Goal: Task Accomplishment & Management: Manage account settings

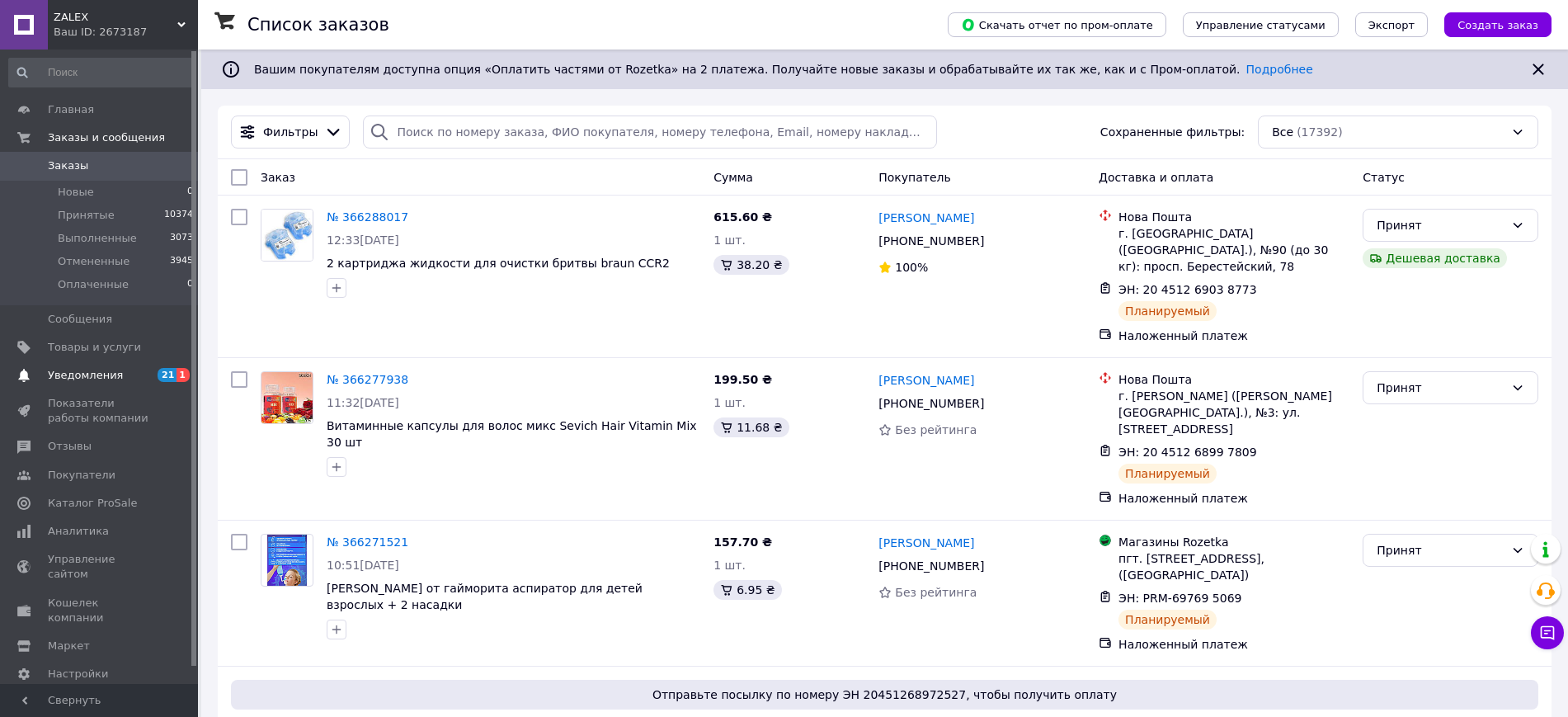
click at [102, 370] on span "Уведомления" at bounding box center [85, 375] width 76 height 15
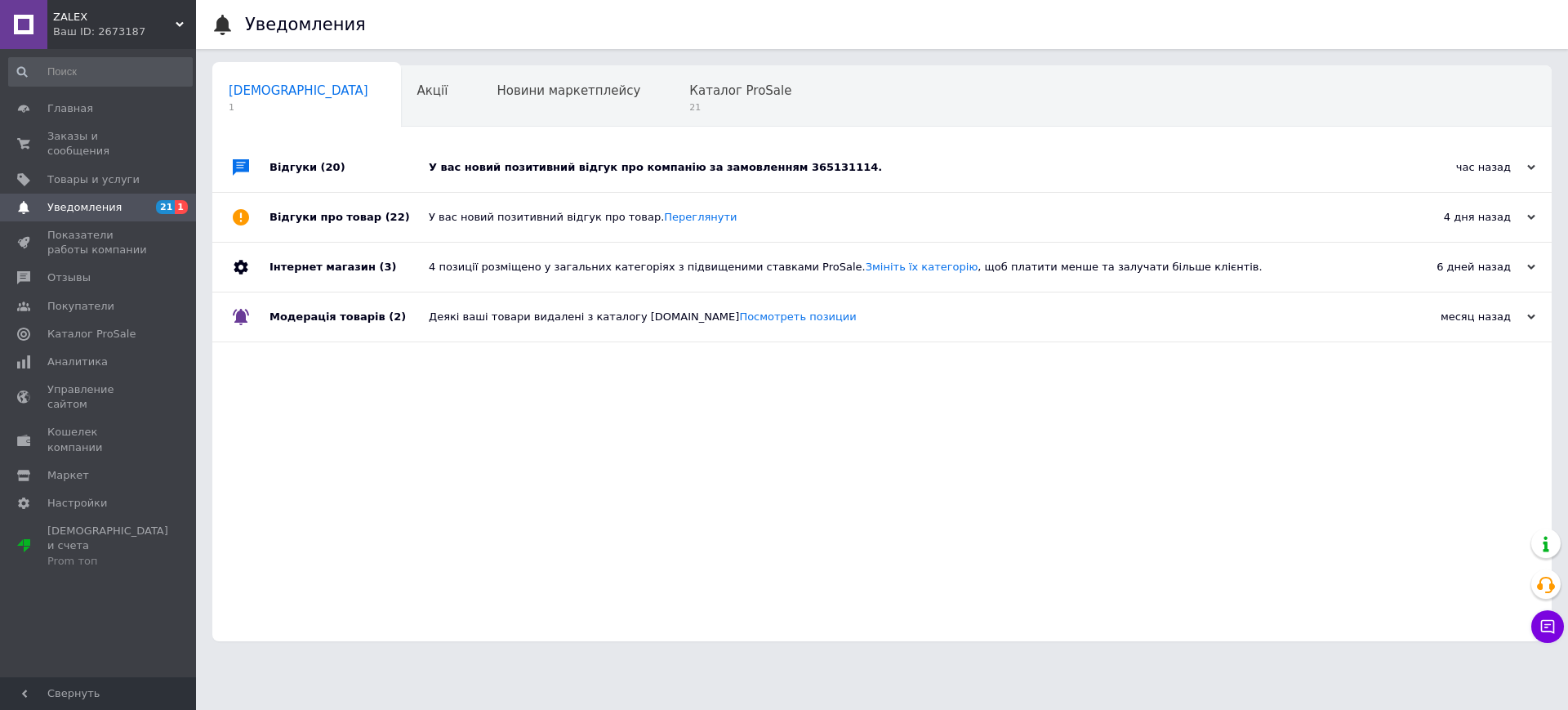
click at [927, 154] on div "У вас новий позитивний відгук про компанію за замовленням 365131114." at bounding box center [901, 167] width 944 height 49
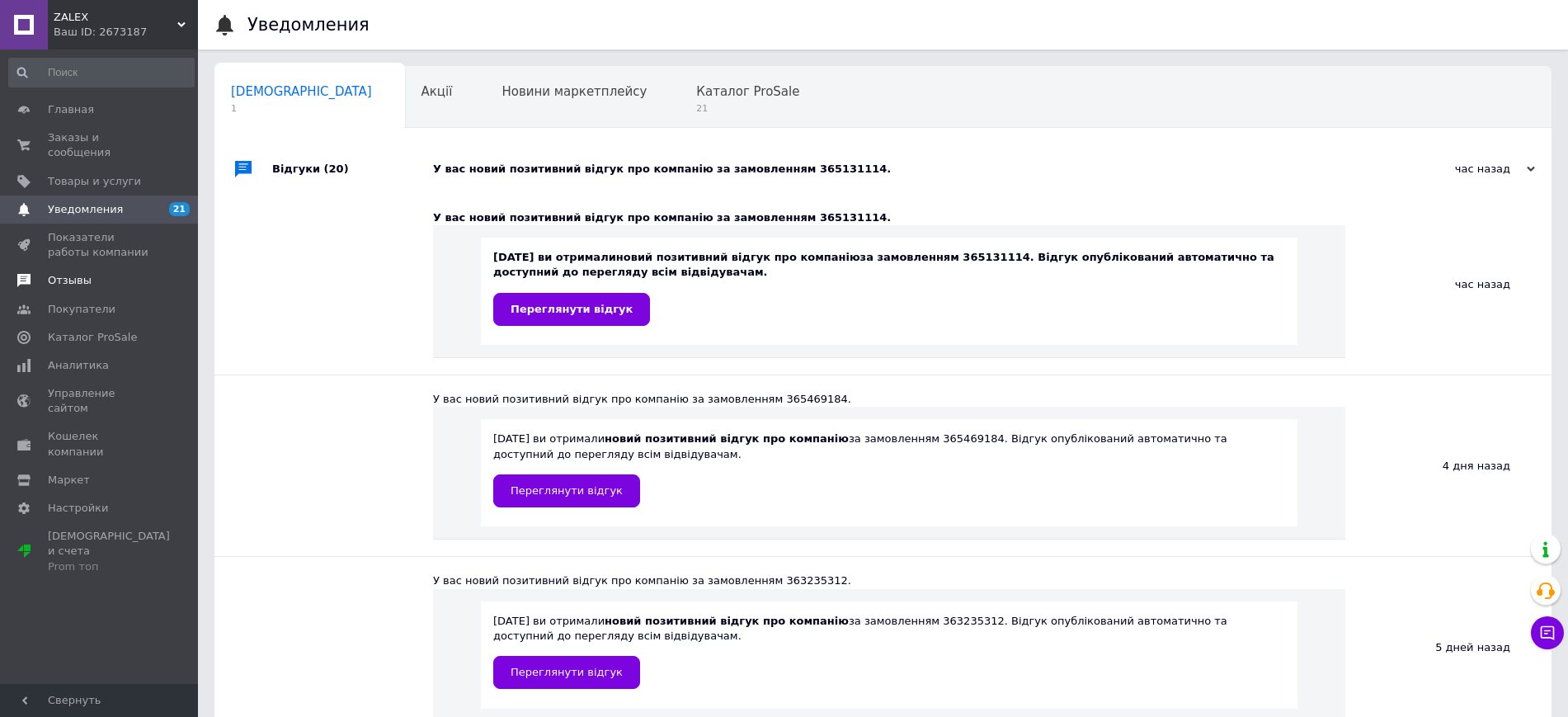
click at [64, 273] on span "Отзывы" at bounding box center [69, 280] width 44 height 15
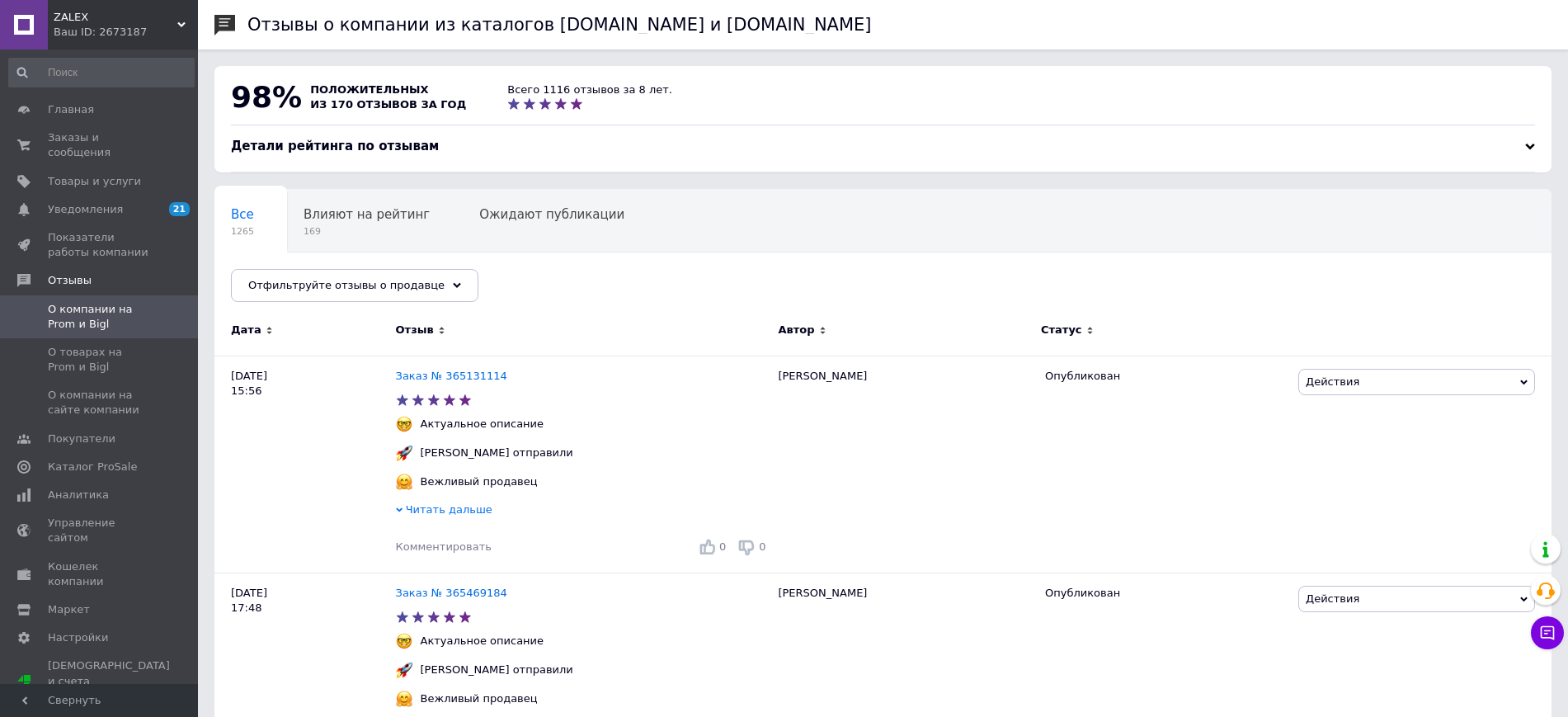
click at [133, 22] on span "ZALEX" at bounding box center [115, 16] width 124 height 15
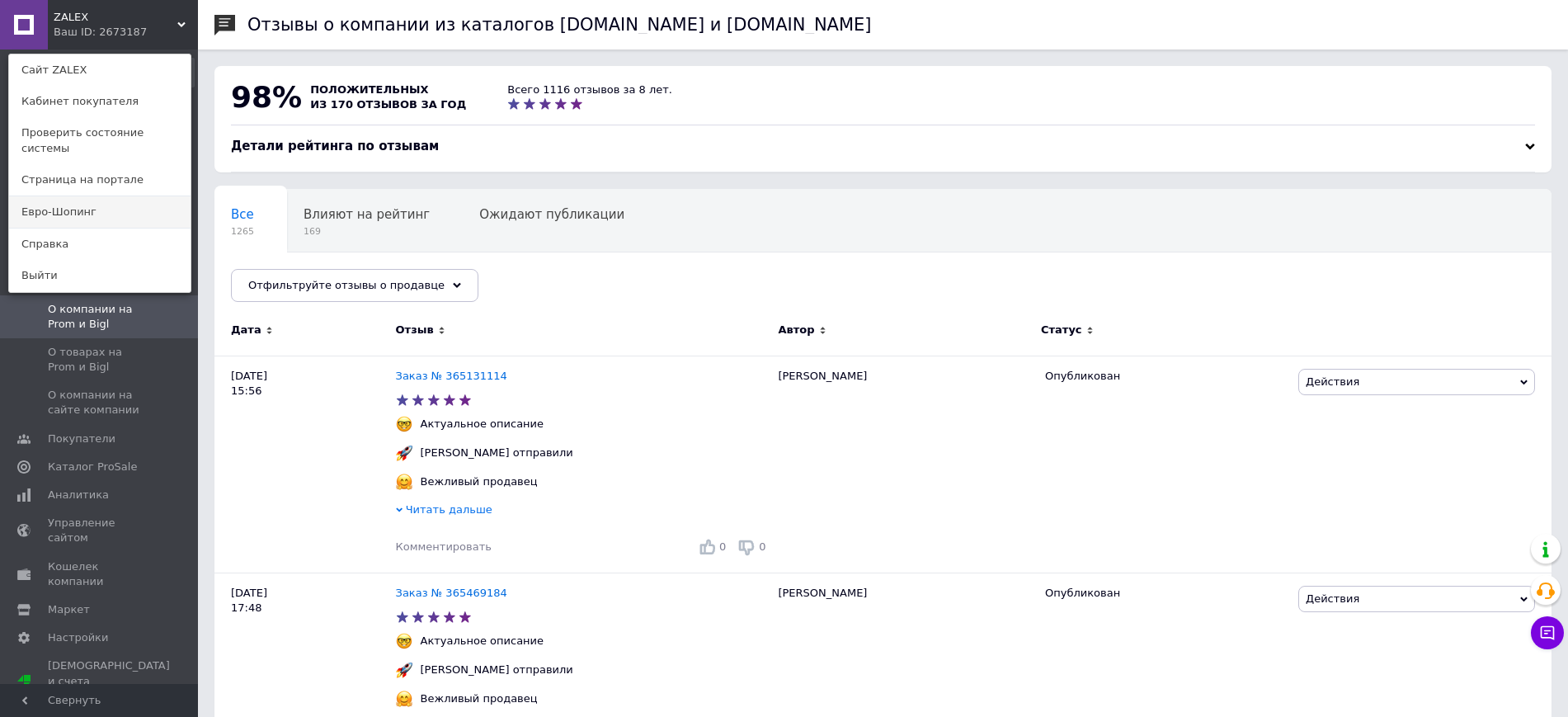
click at [86, 197] on link "Евро-Шопинг" at bounding box center [99, 212] width 181 height 31
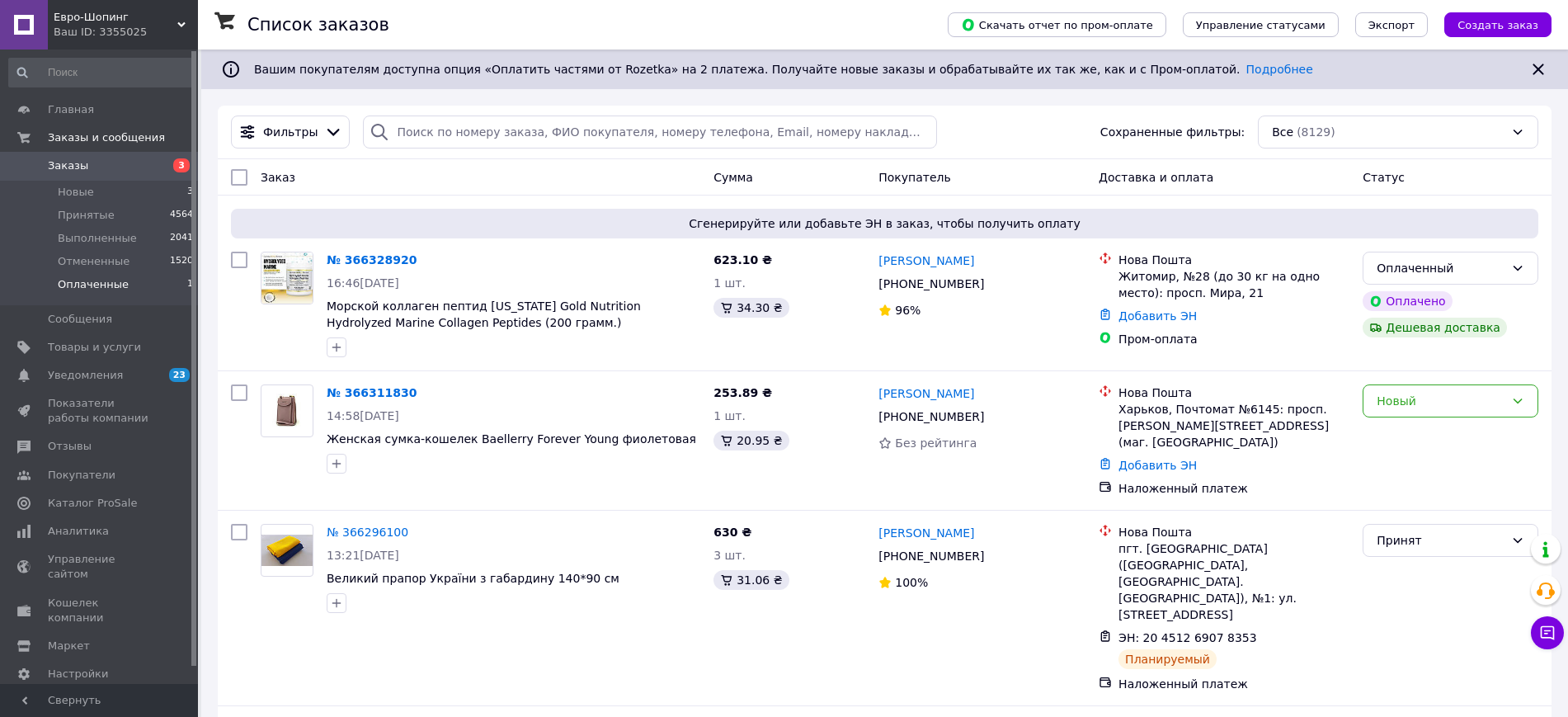
click at [82, 280] on span "Оплаченные" at bounding box center [93, 284] width 71 height 15
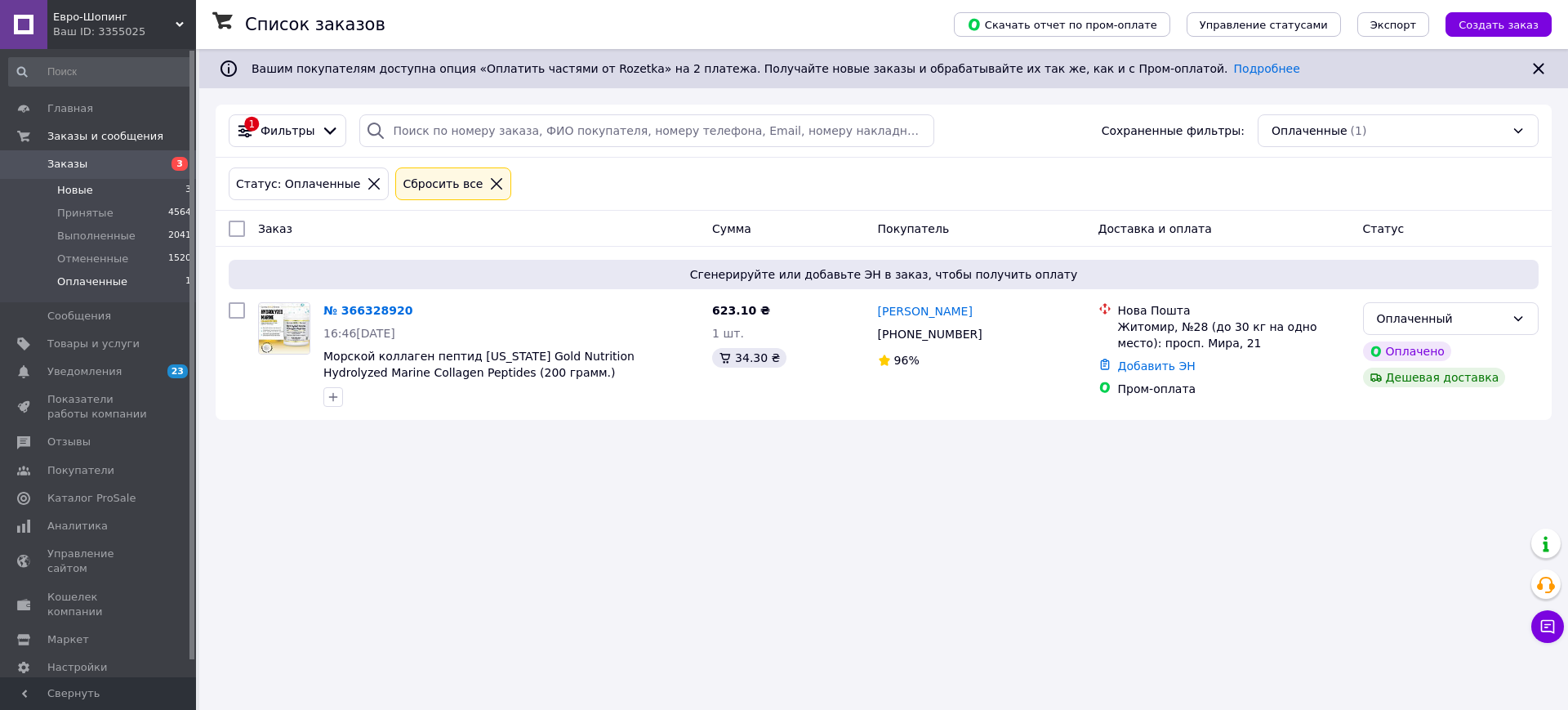
click at [96, 192] on li "Новые 3" at bounding box center [101, 191] width 201 height 23
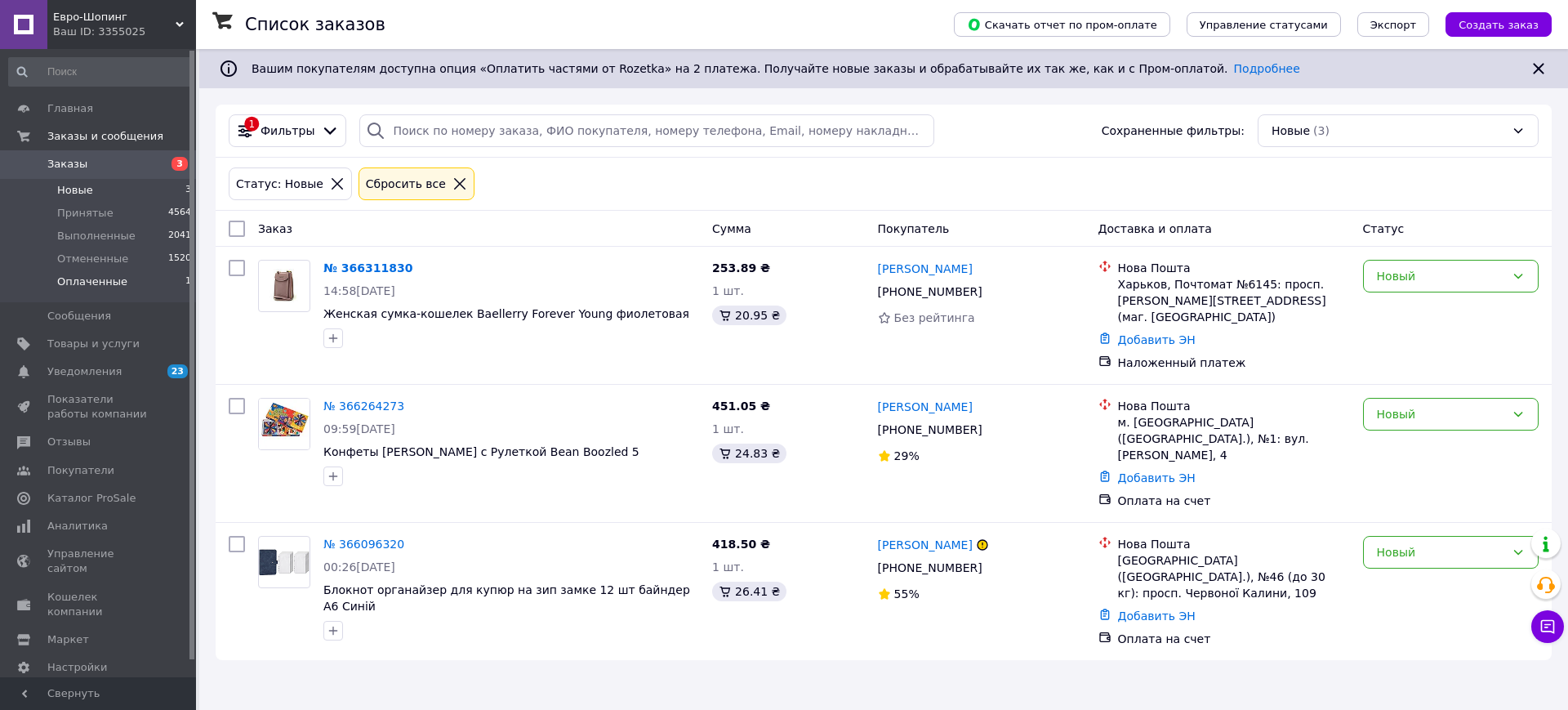
click at [117, 282] on span "Оплаченные" at bounding box center [92, 281] width 70 height 14
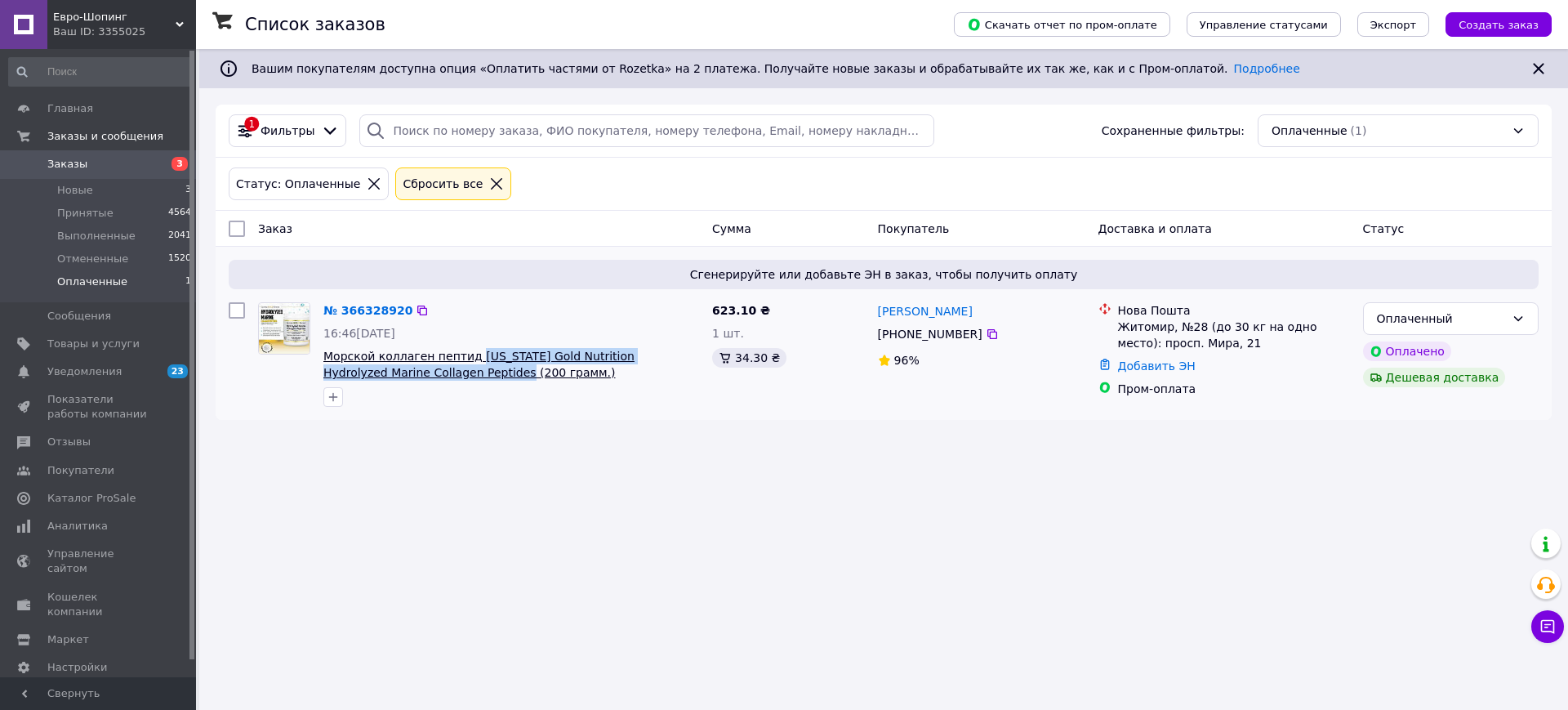
drag, startPoint x: 465, startPoint y: 346, endPoint x: 413, endPoint y: 371, distance: 57.7
click at [413, 371] on div "№ 366328920 16:46, 12.10.2025 Морской коллаген пептид California Gold Nutrition…" at bounding box center [510, 354] width 388 height 118
copy span "California Gold Nutrition Hydrolyzed Marine Collagen Peptides"
click at [338, 314] on link "№ 366328920" at bounding box center [367, 311] width 89 height 13
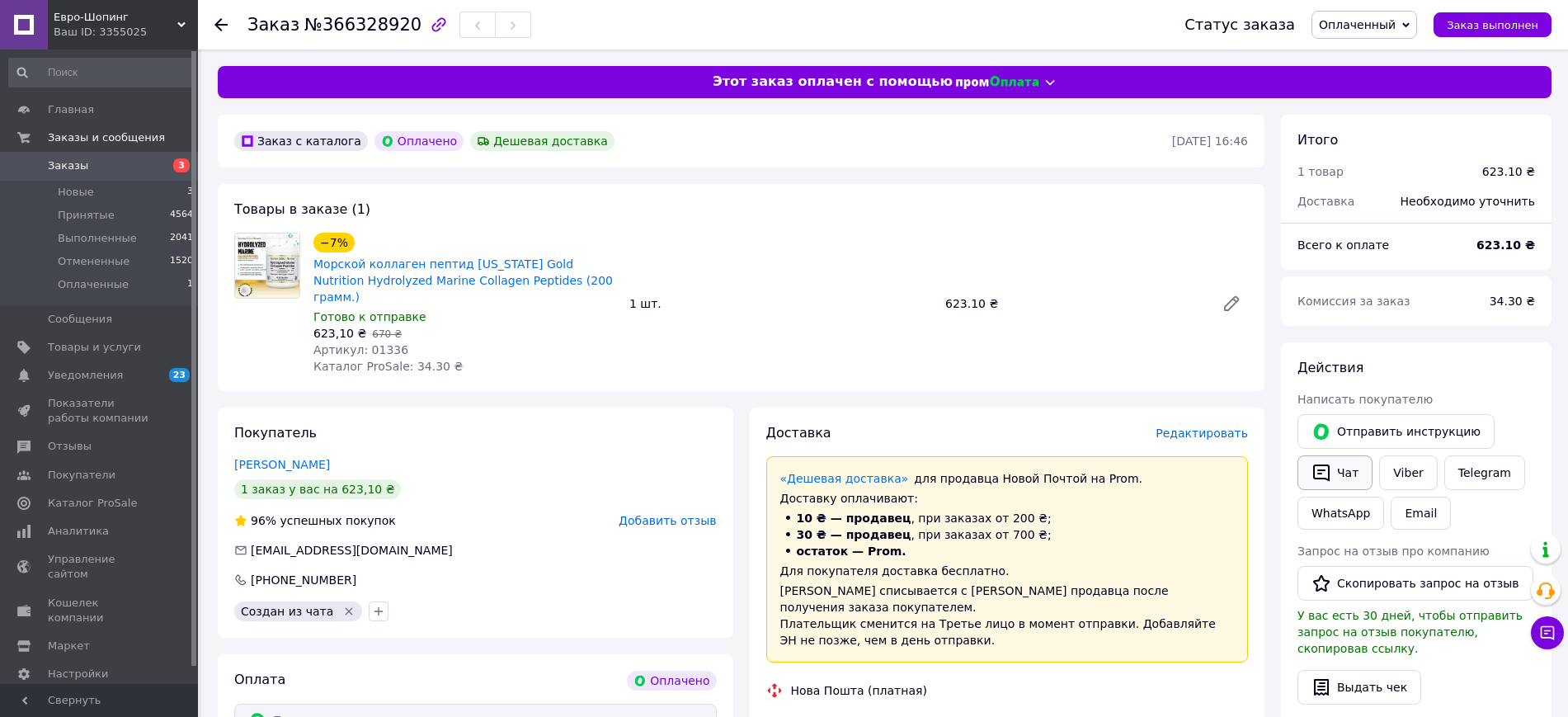
click at [1342, 469] on button "Чат" at bounding box center [1336, 473] width 76 height 35
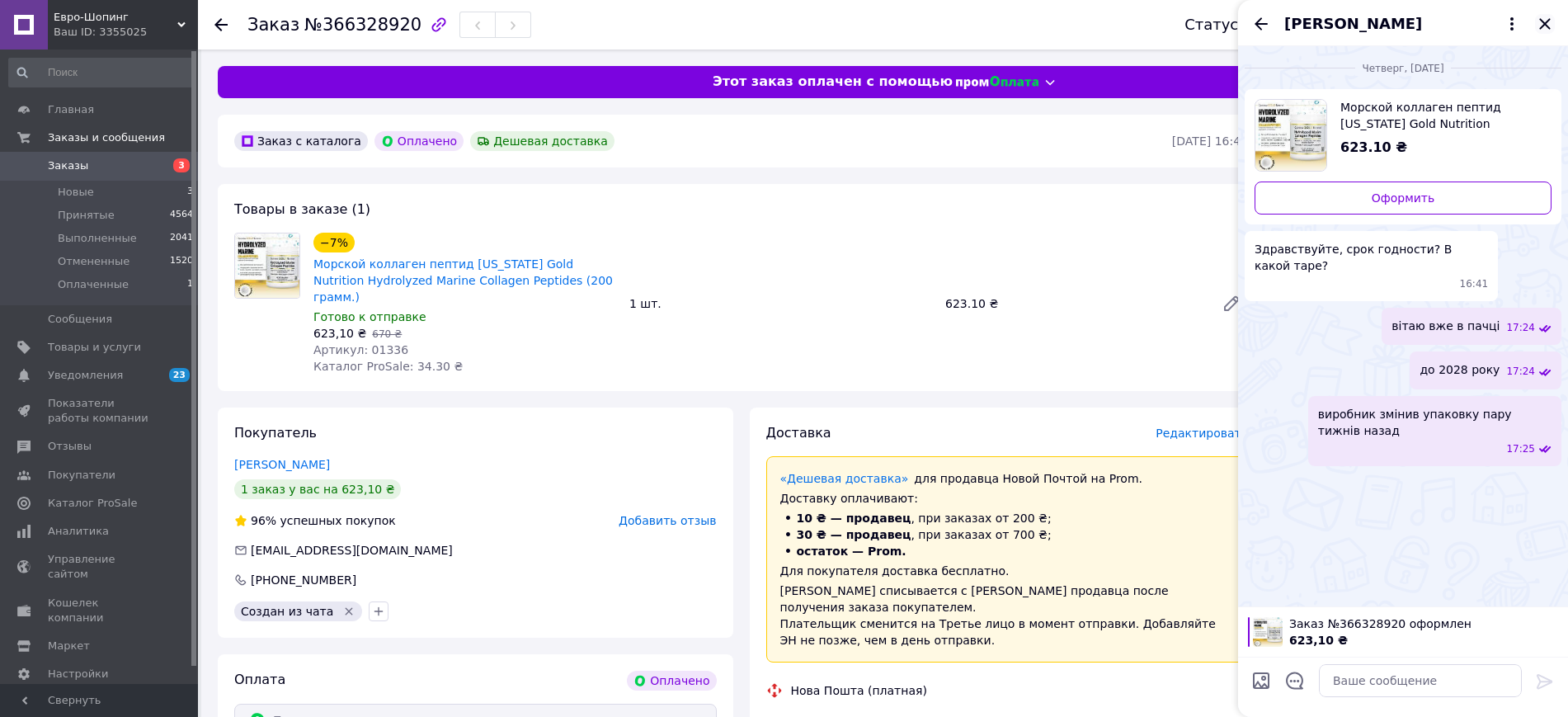
click at [1546, 21] on icon "Закрыть" at bounding box center [1544, 23] width 11 height 11
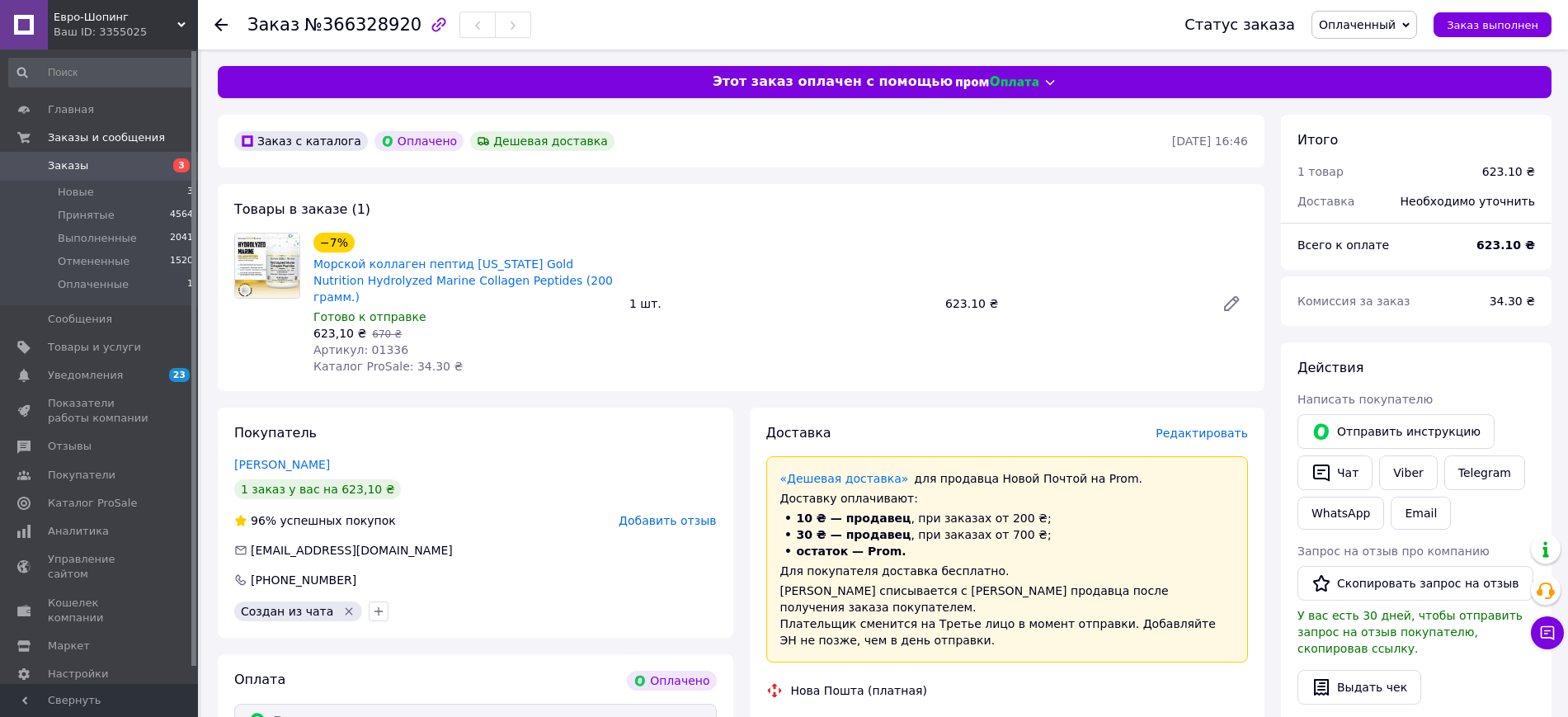
click at [1204, 426] on span "Редактировать" at bounding box center [1201, 433] width 92 height 14
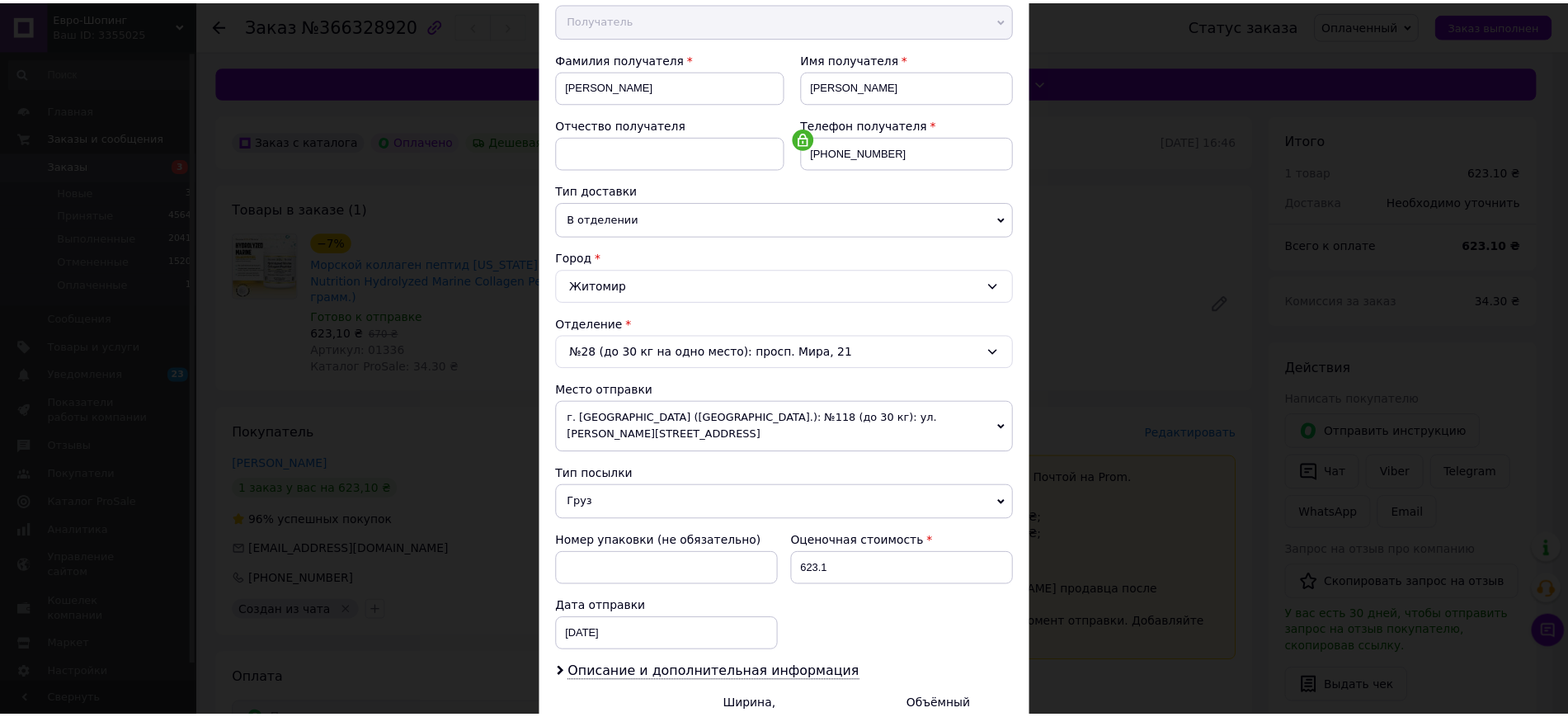
scroll to position [379, 0]
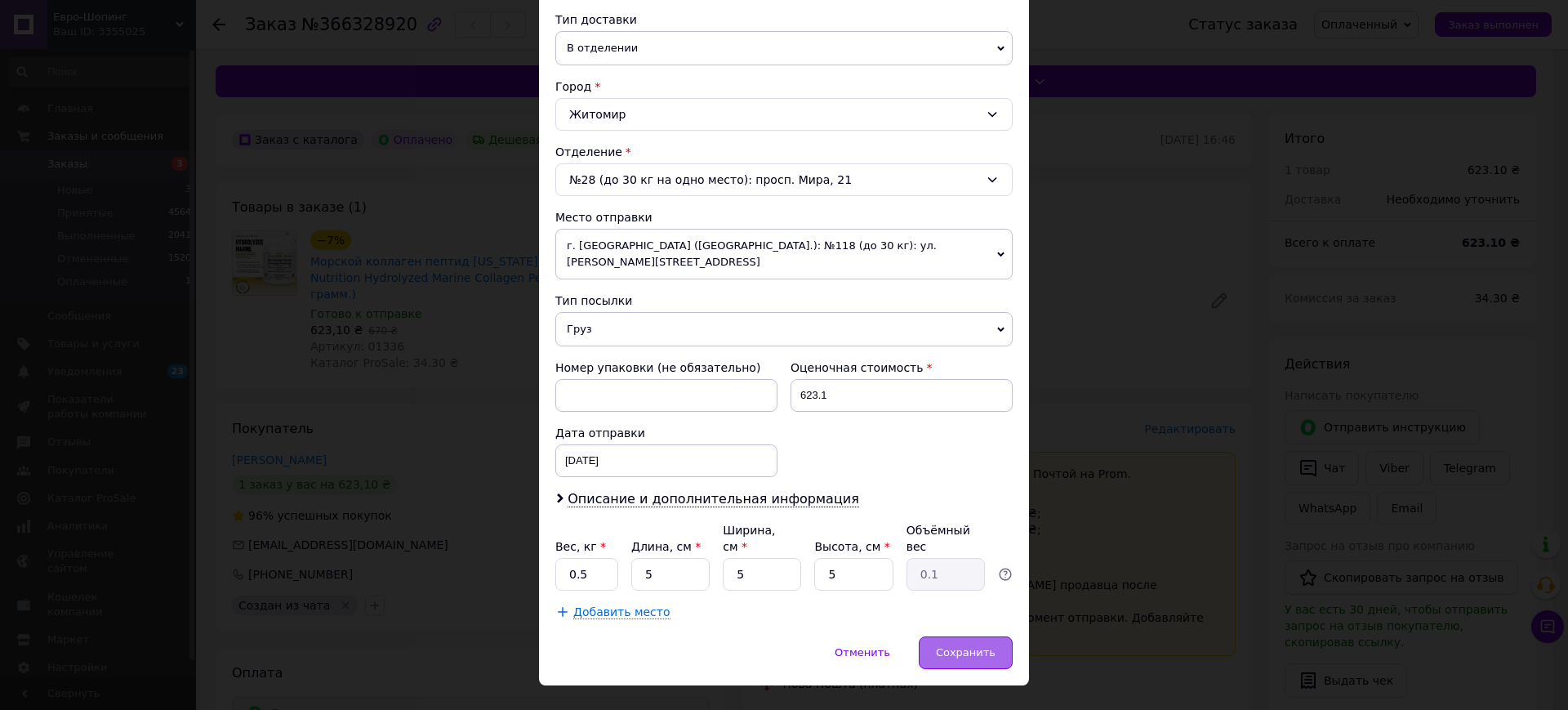
click at [959, 647] on span "Сохранить" at bounding box center [966, 652] width 59 height 12
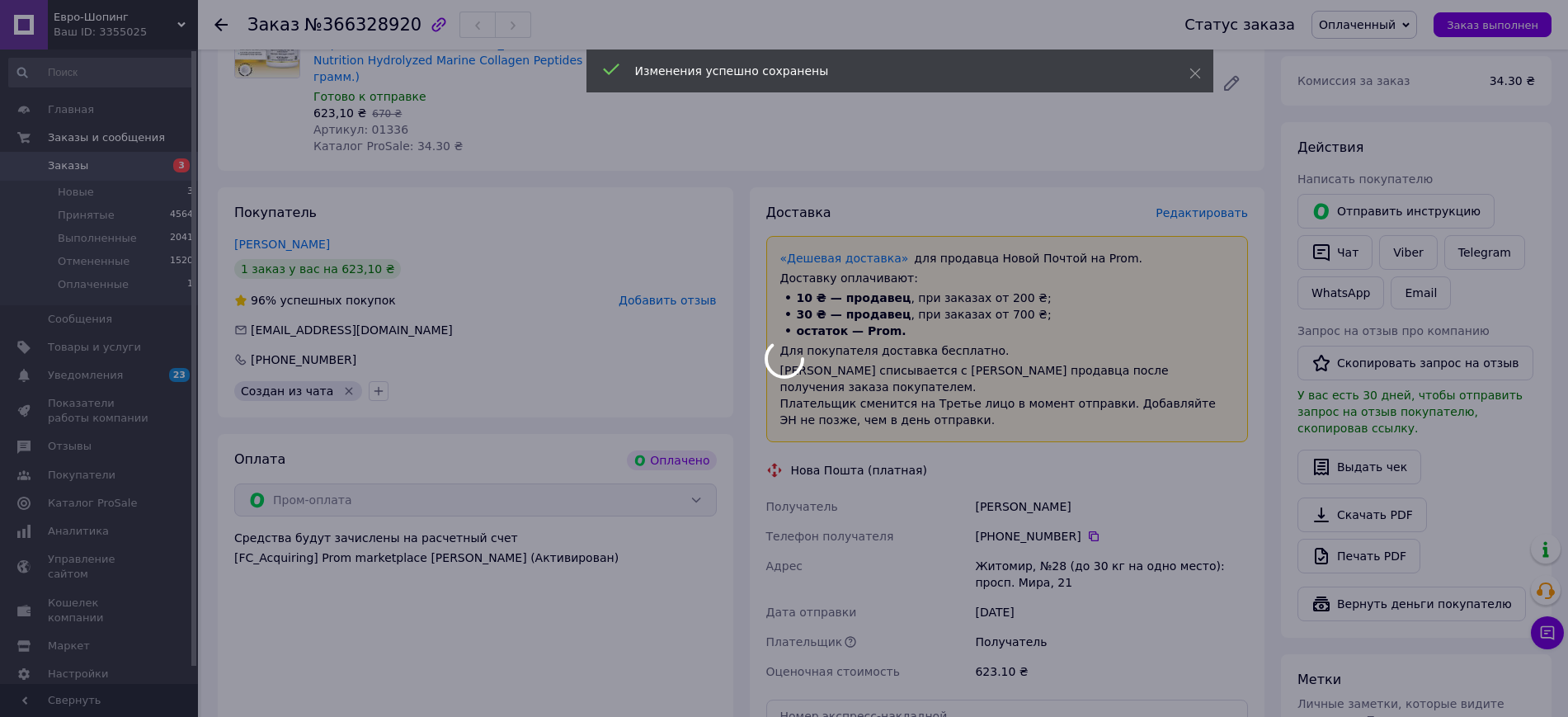
scroll to position [309, 0]
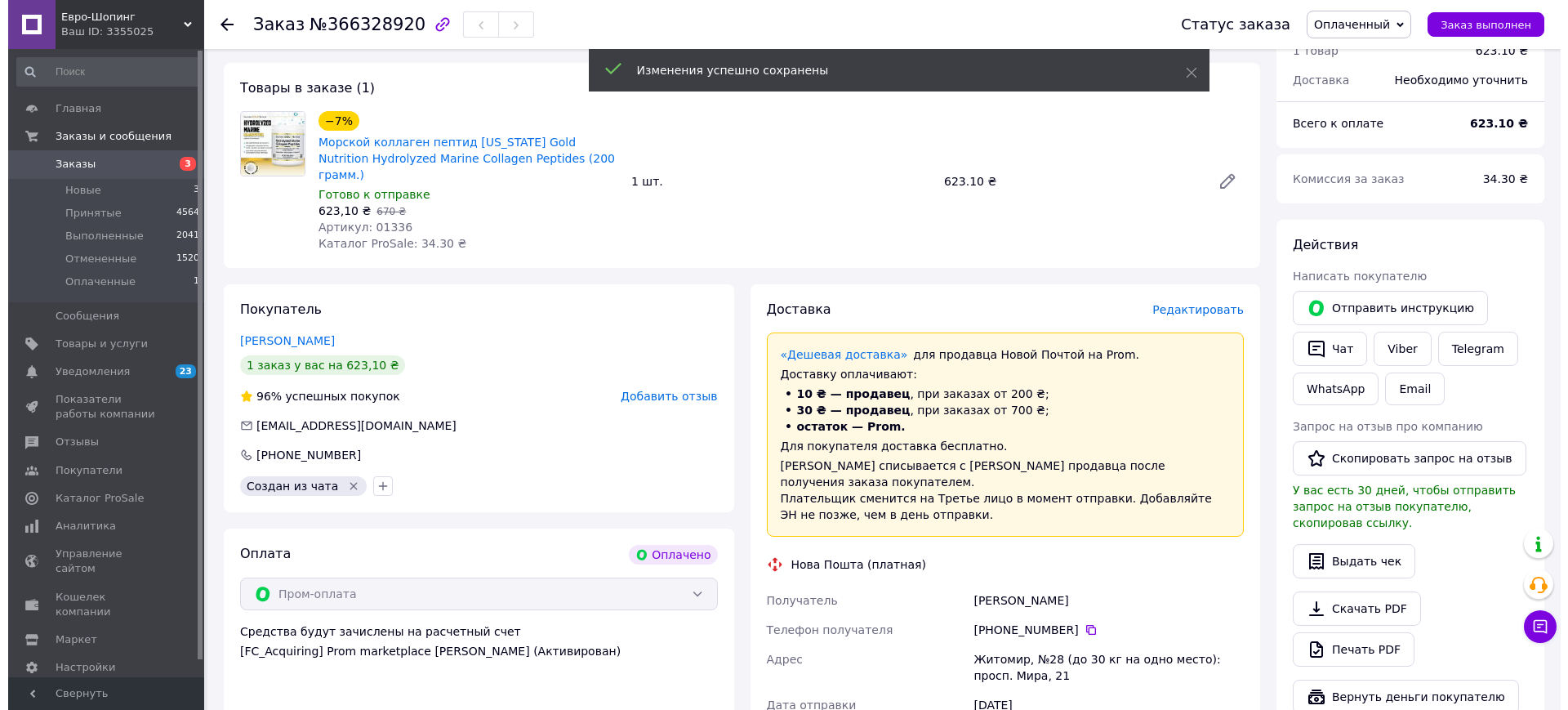
scroll to position [0, 0]
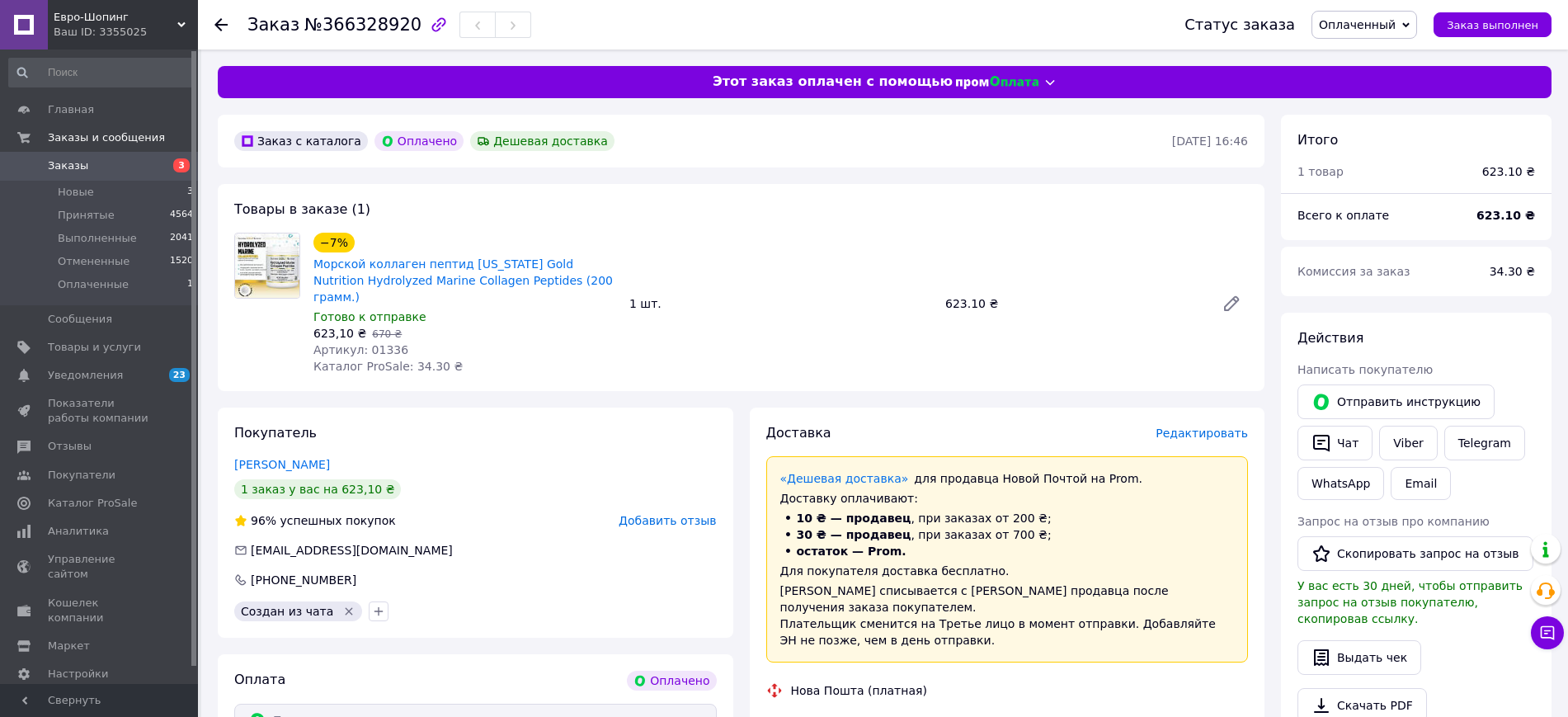
click at [1370, 25] on span "Оплаченный" at bounding box center [1357, 25] width 77 height 14
click at [1365, 50] on li "Принят" at bounding box center [1364, 58] width 104 height 25
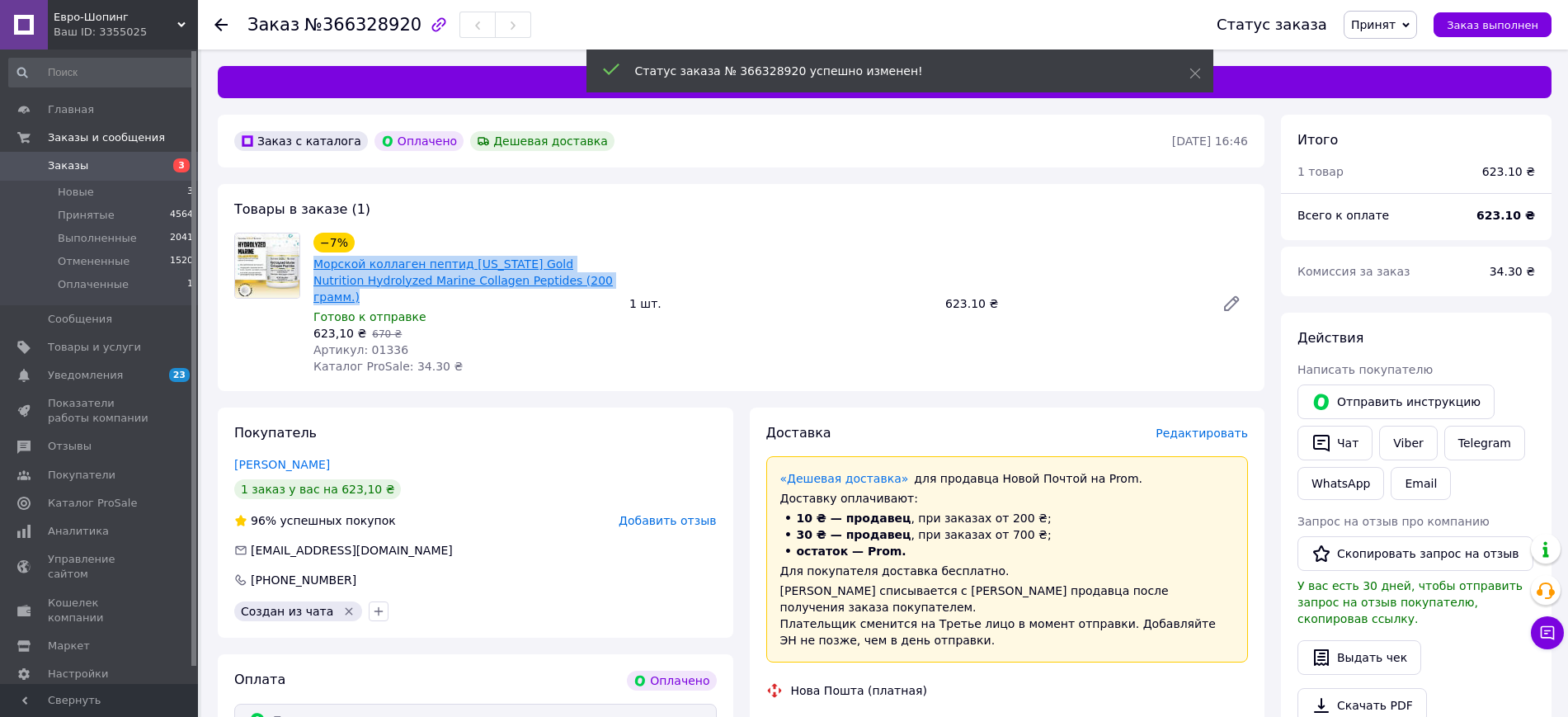
drag, startPoint x: 580, startPoint y: 281, endPoint x: 314, endPoint y: 262, distance: 266.7
click at [314, 262] on span "Морской коллаген пептид California Gold Nutrition Hydrolyzed Marine Collagen Pe…" at bounding box center [465, 280] width 303 height 49
copy link "Морской коллаген пептид California Gold Nutrition Hydrolyzed Marine Collagen Pe…"
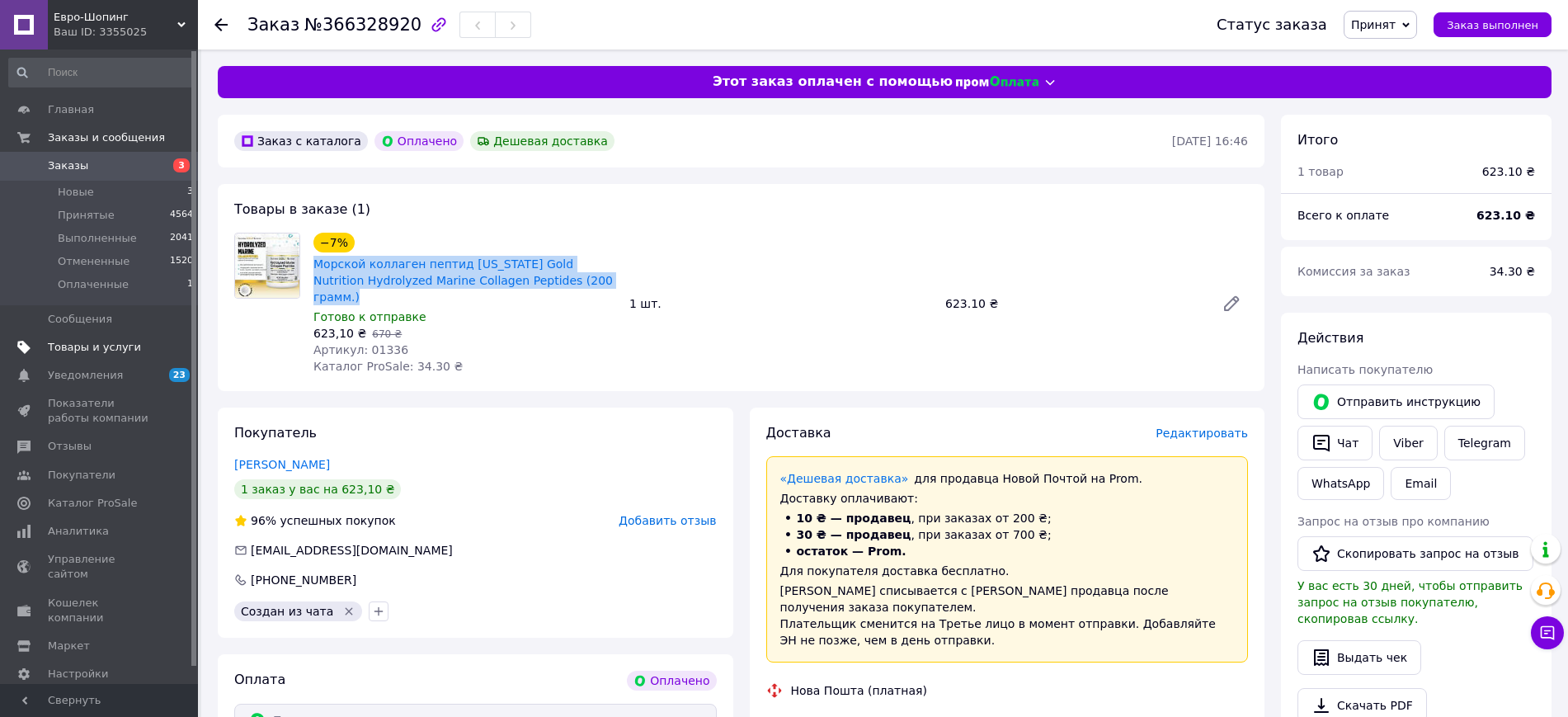
click at [82, 354] on span "Товары и услуги" at bounding box center [94, 347] width 93 height 15
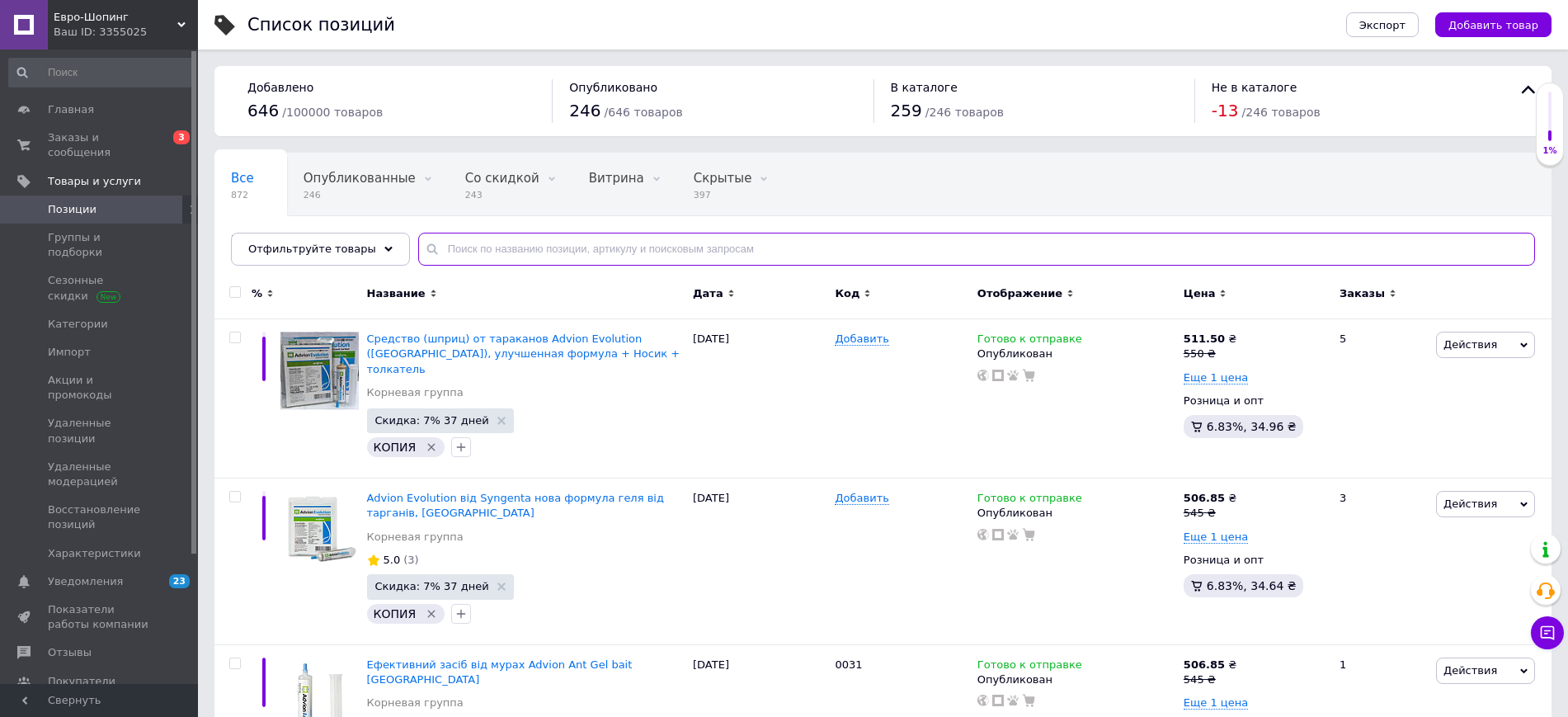
click at [479, 256] on input "text" at bounding box center [976, 249] width 1117 height 33
paste input "Морской коллаген пептид California Gold Nutrition Hydrolyzed Marine Collagen Pe…"
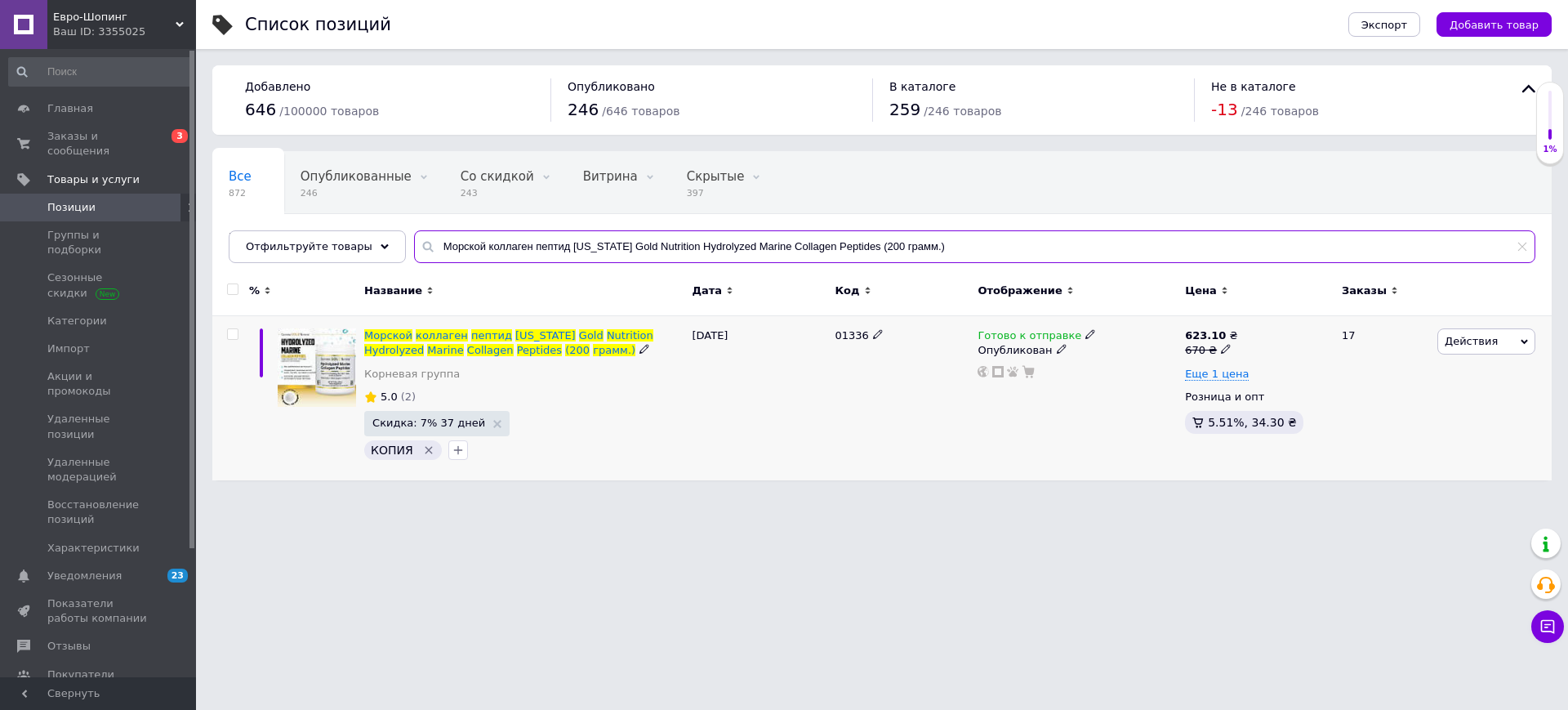
type input "Морской коллаген пептид California Gold Nutrition Hydrolyzed Marine Collagen Pe…"
click at [1486, 342] on span "Действия" at bounding box center [1471, 341] width 53 height 12
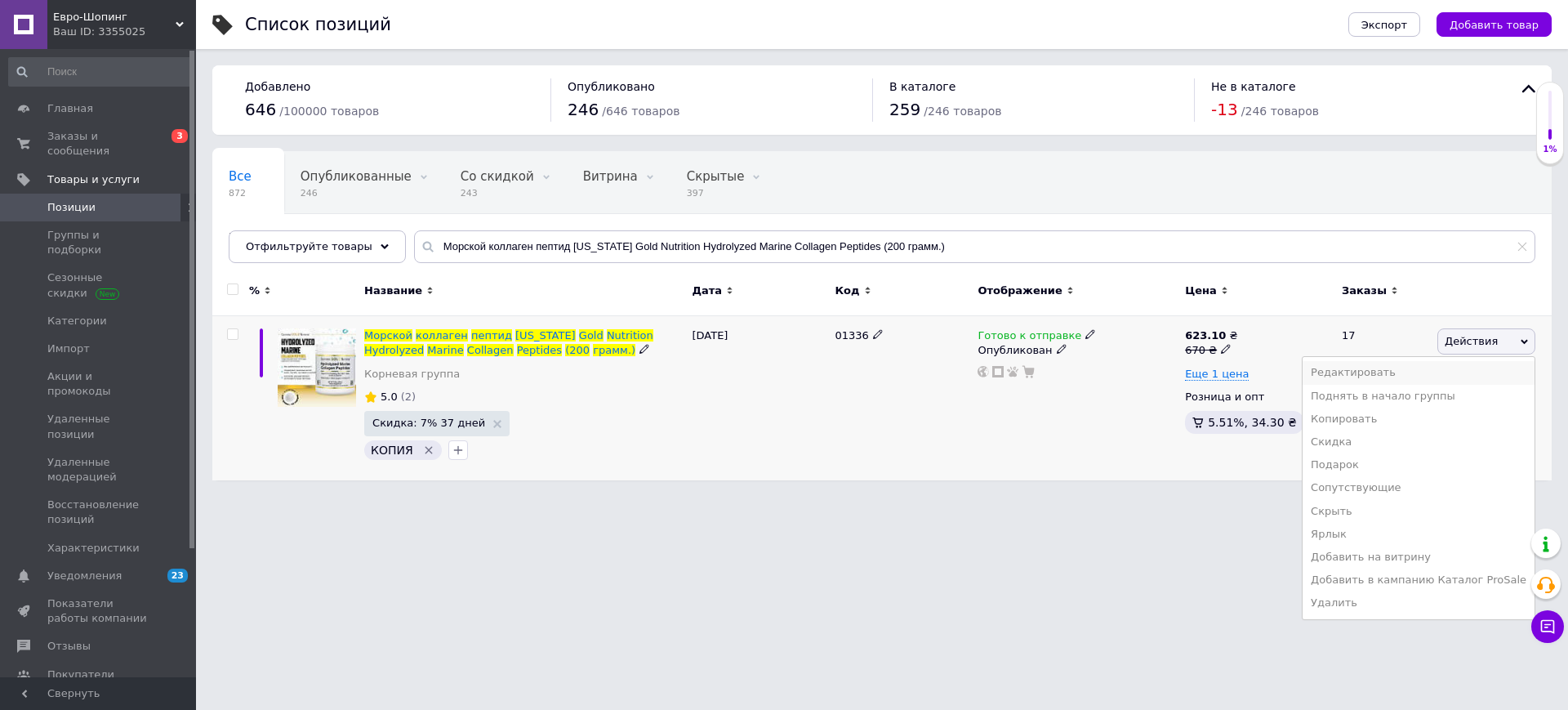
click at [1421, 367] on li "Редактировать" at bounding box center [1418, 372] width 232 height 23
